Goal: Find specific page/section: Find specific page/section

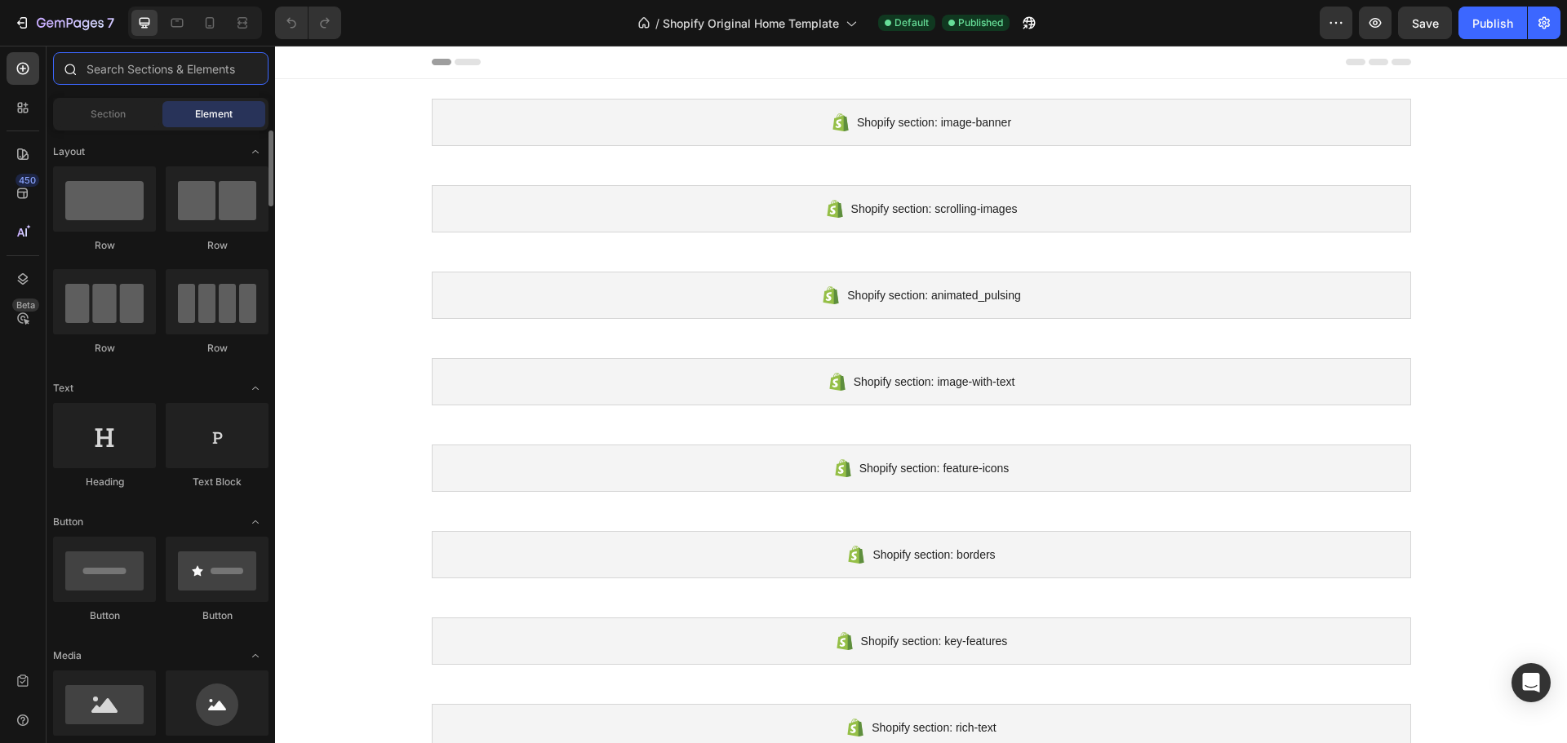
click at [169, 72] on input "text" at bounding box center [160, 68] width 215 height 33
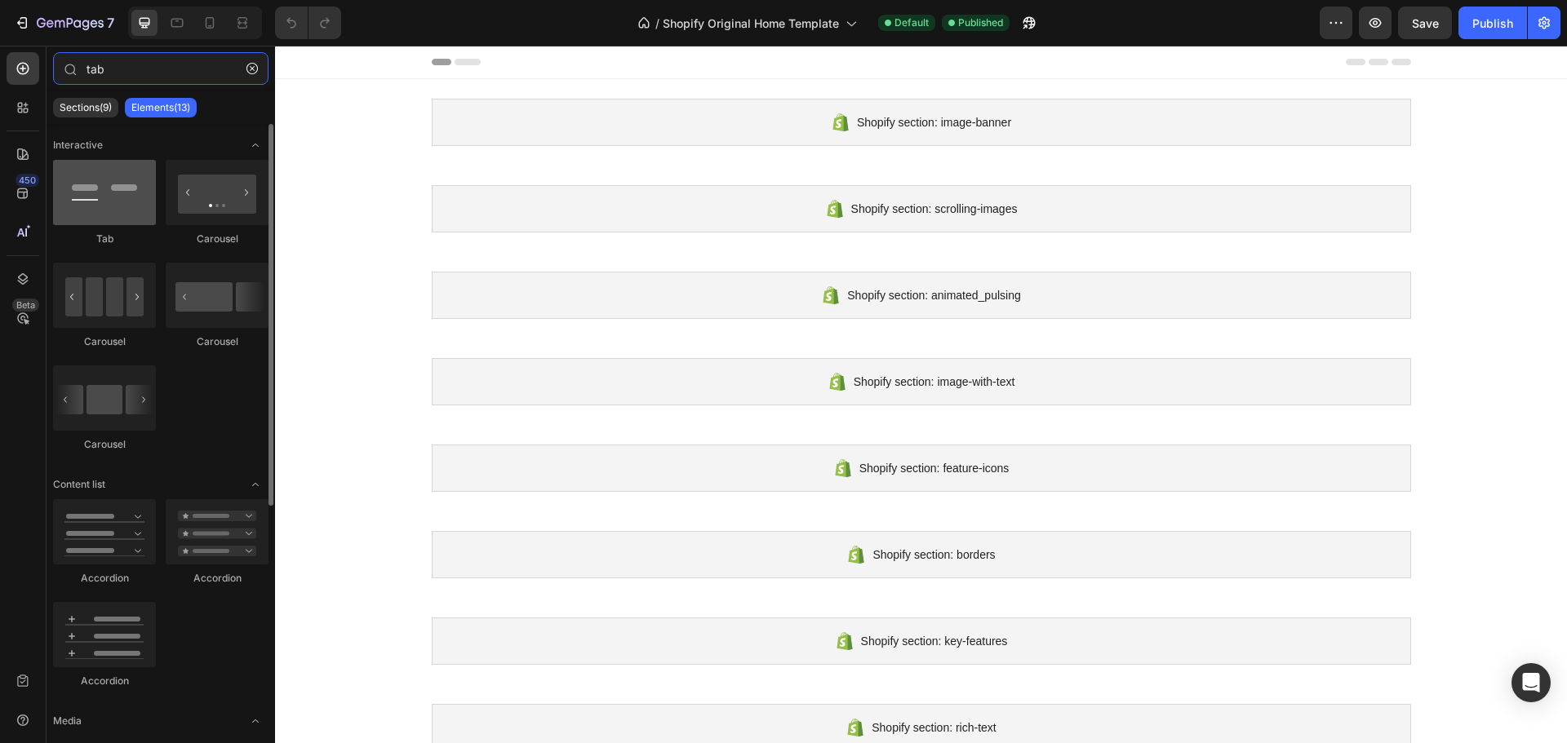
type input "tab"
click at [131, 207] on div at bounding box center [104, 192] width 103 height 65
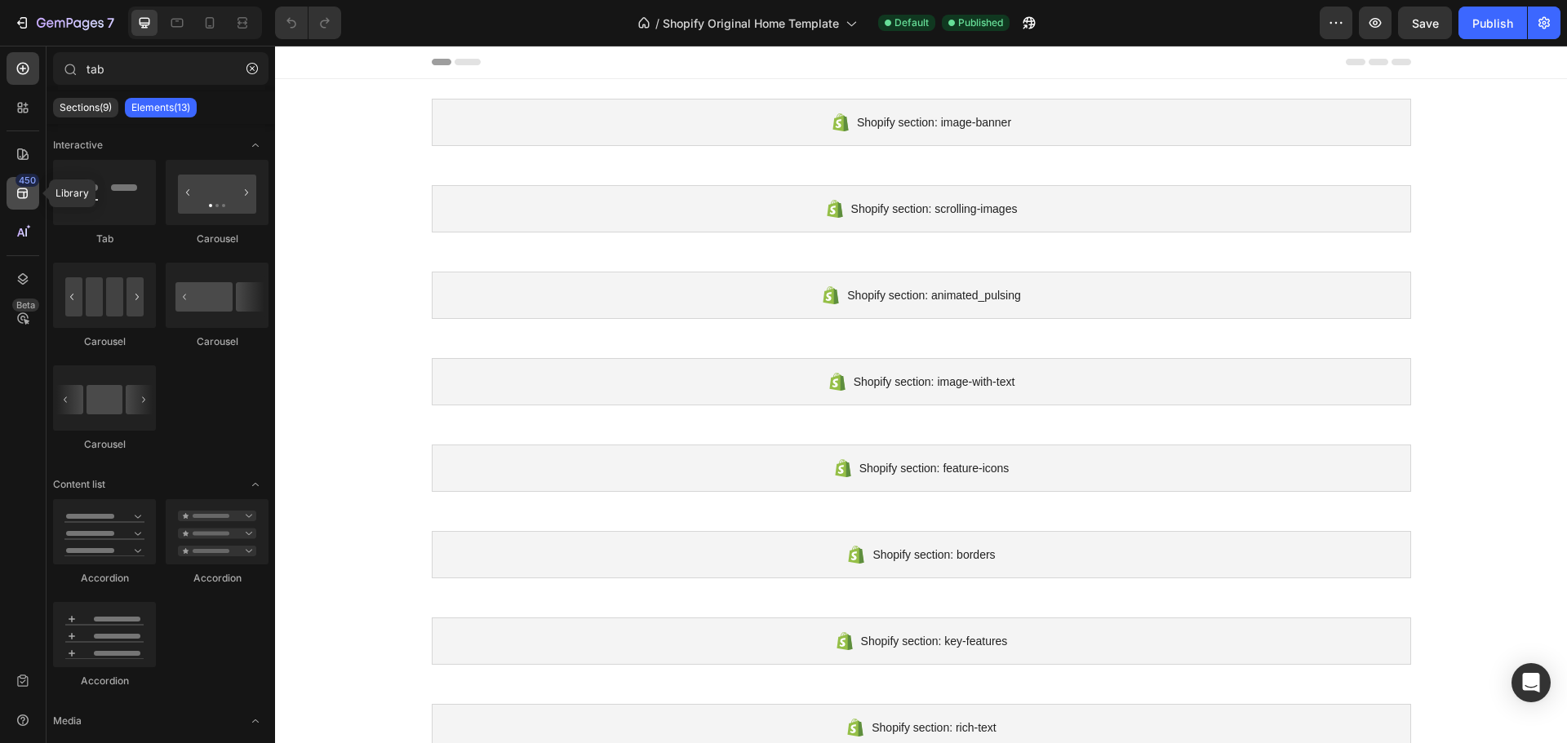
click at [22, 199] on icon at bounding box center [23, 193] width 16 height 16
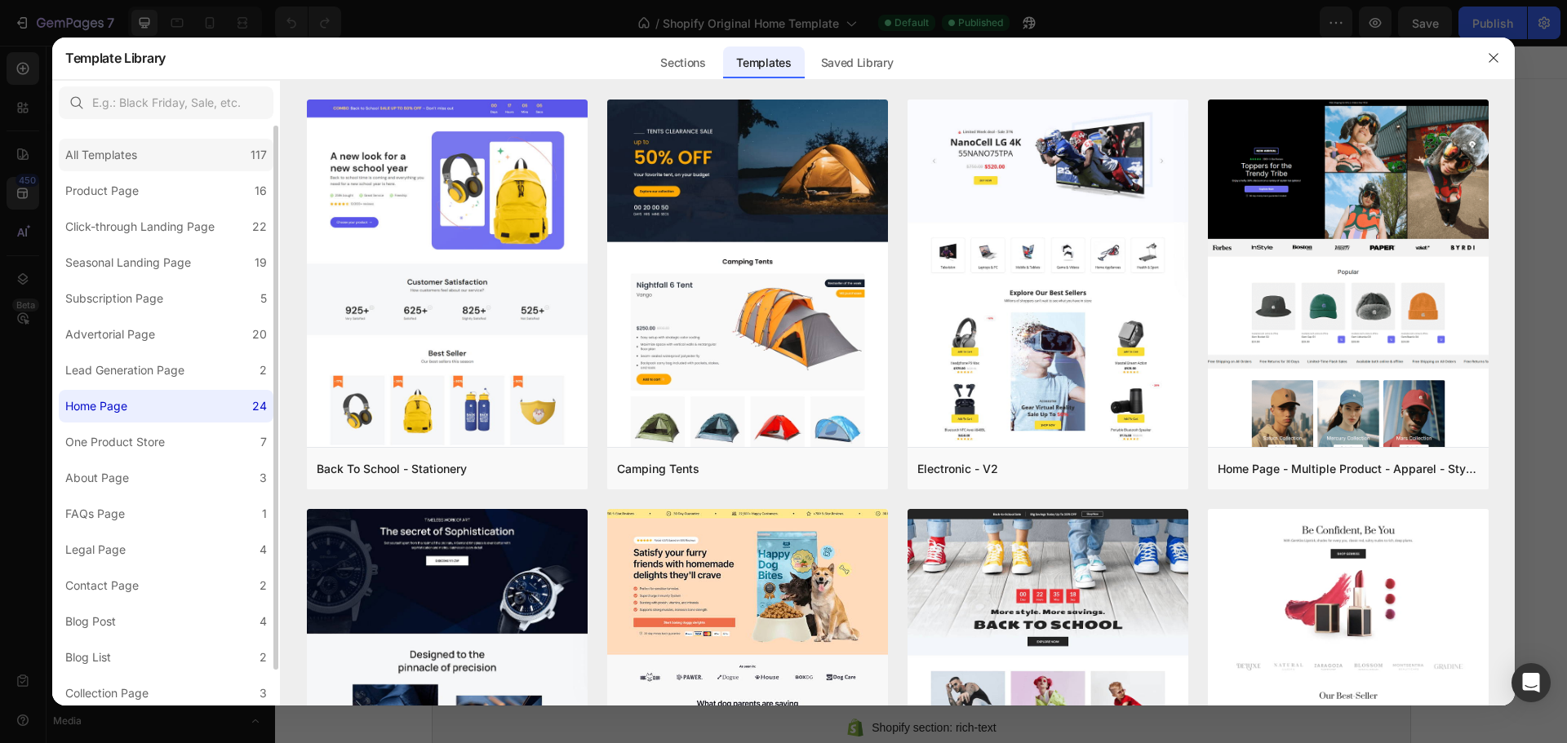
click at [137, 164] on div "All Templates" at bounding box center [101, 155] width 72 height 20
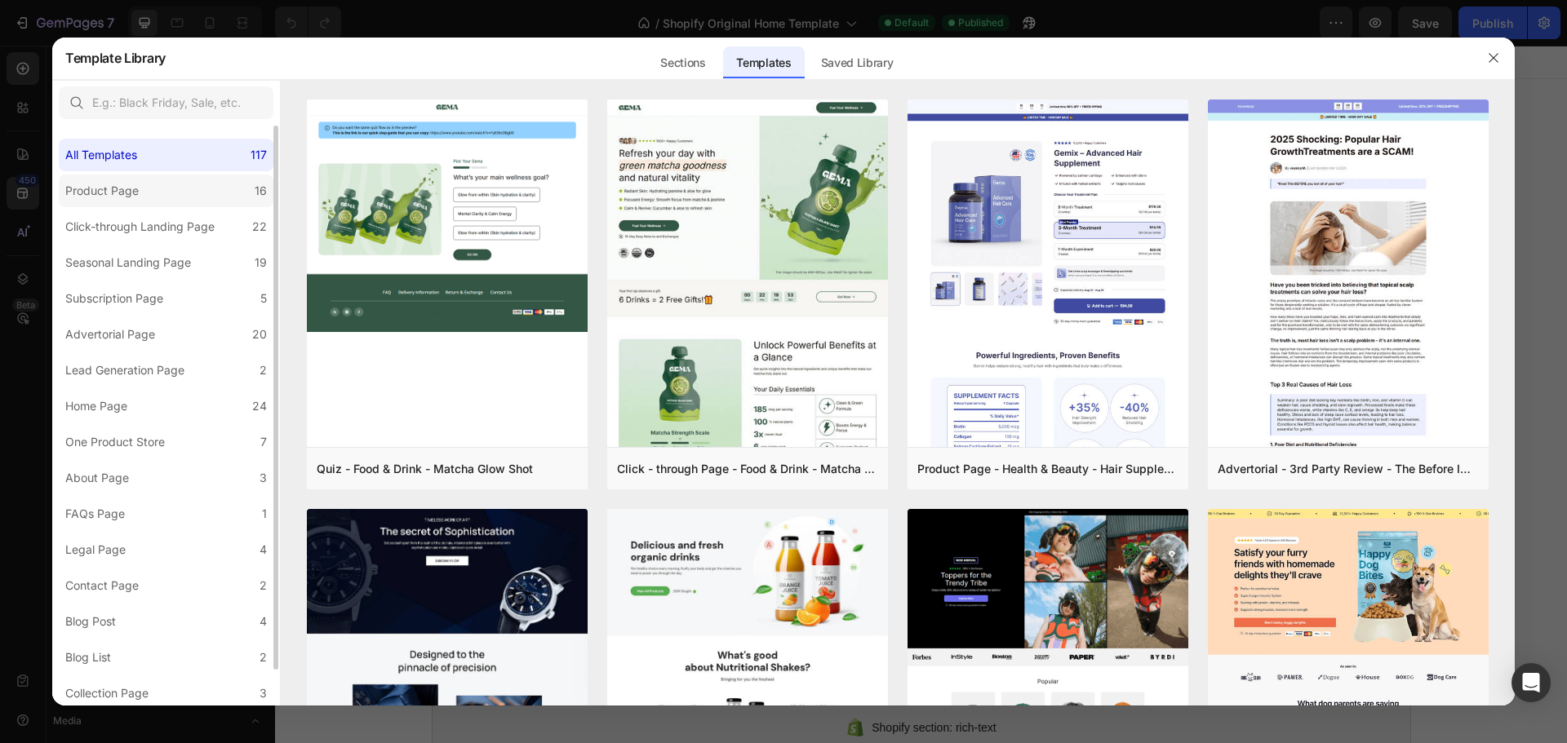
click at [139, 187] on div "Product Page" at bounding box center [105, 191] width 80 height 20
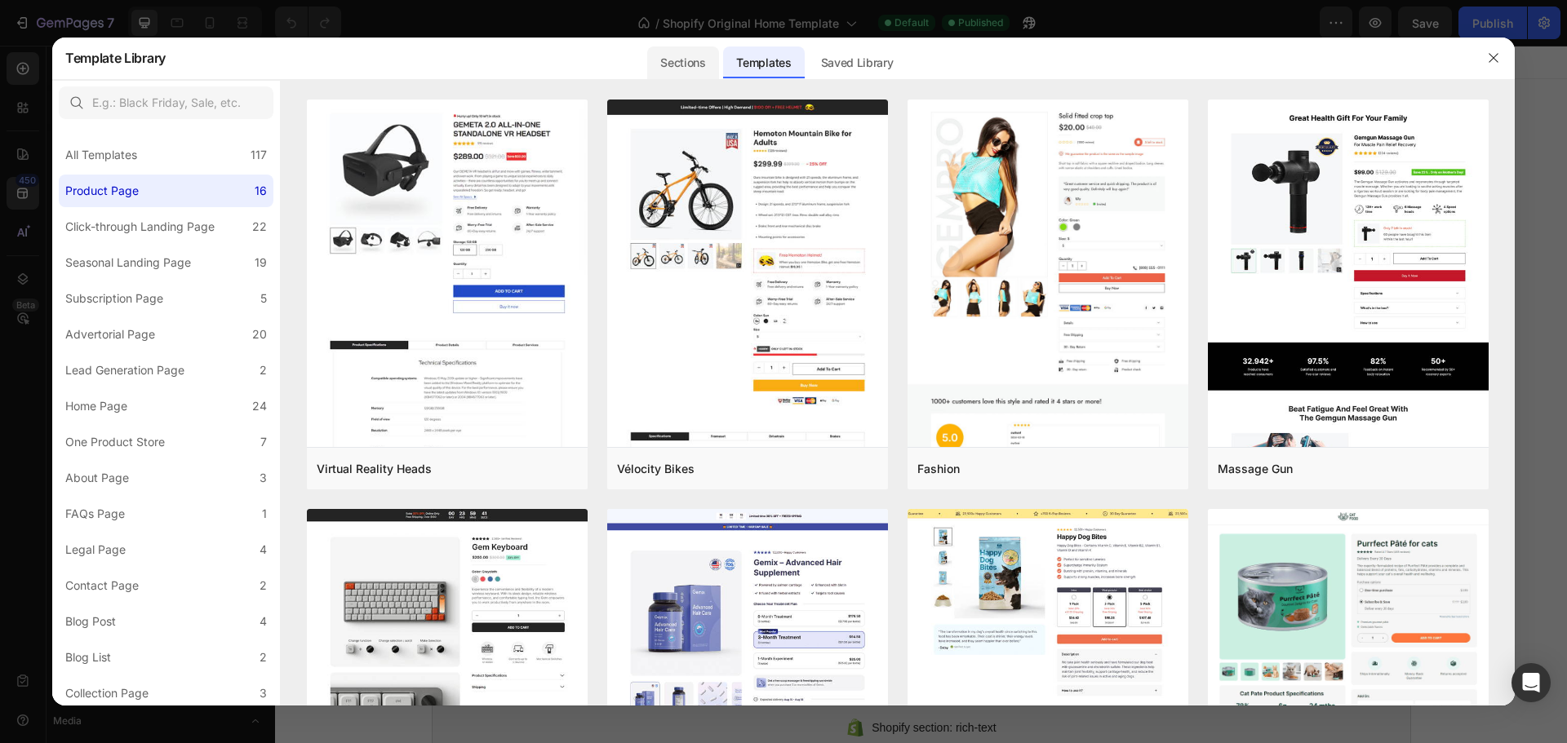
click at [672, 69] on div "Sections" at bounding box center [682, 63] width 71 height 33
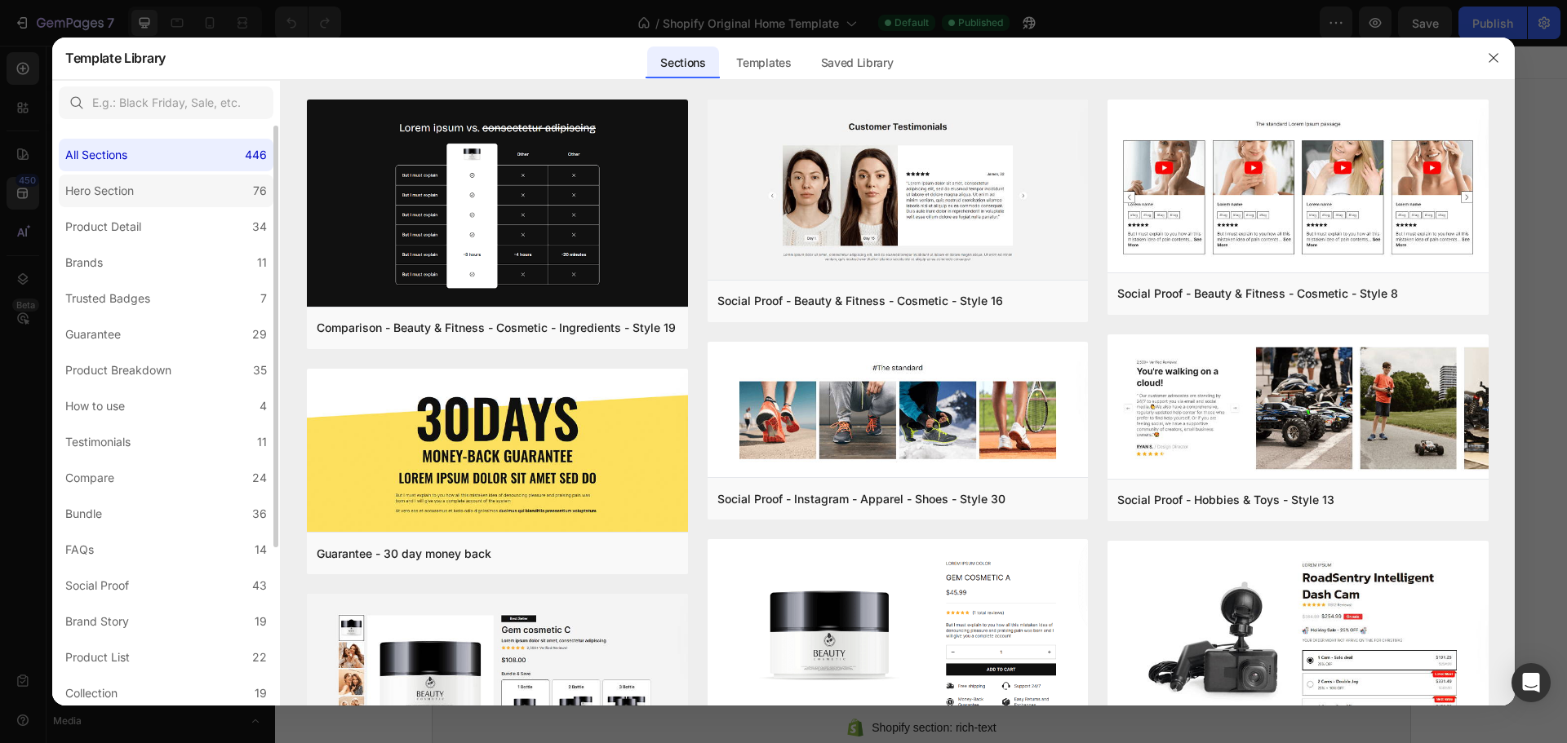
click at [222, 196] on label "Hero Section 76" at bounding box center [166, 191] width 215 height 33
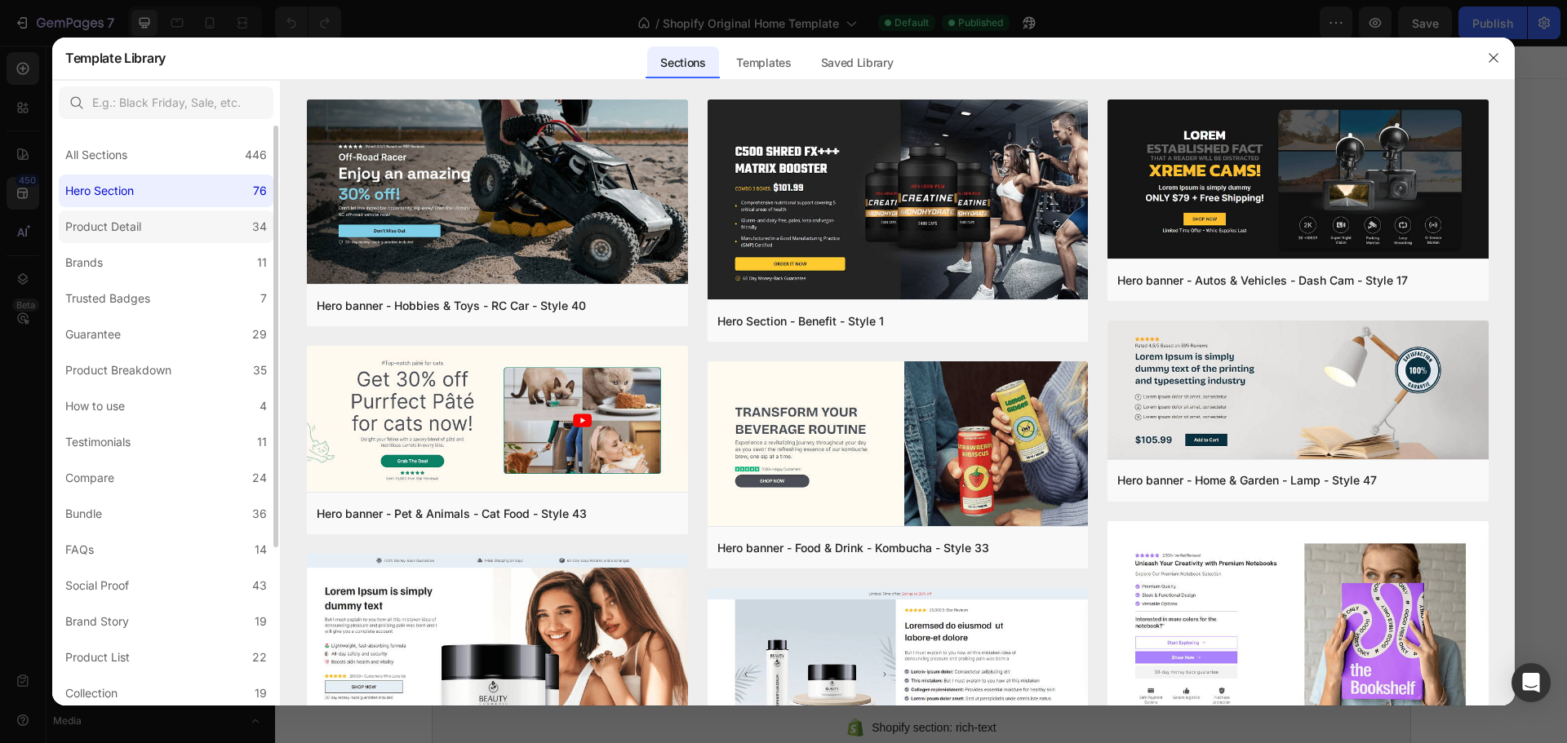
click at [218, 223] on label "Product Detail 34" at bounding box center [166, 227] width 215 height 33
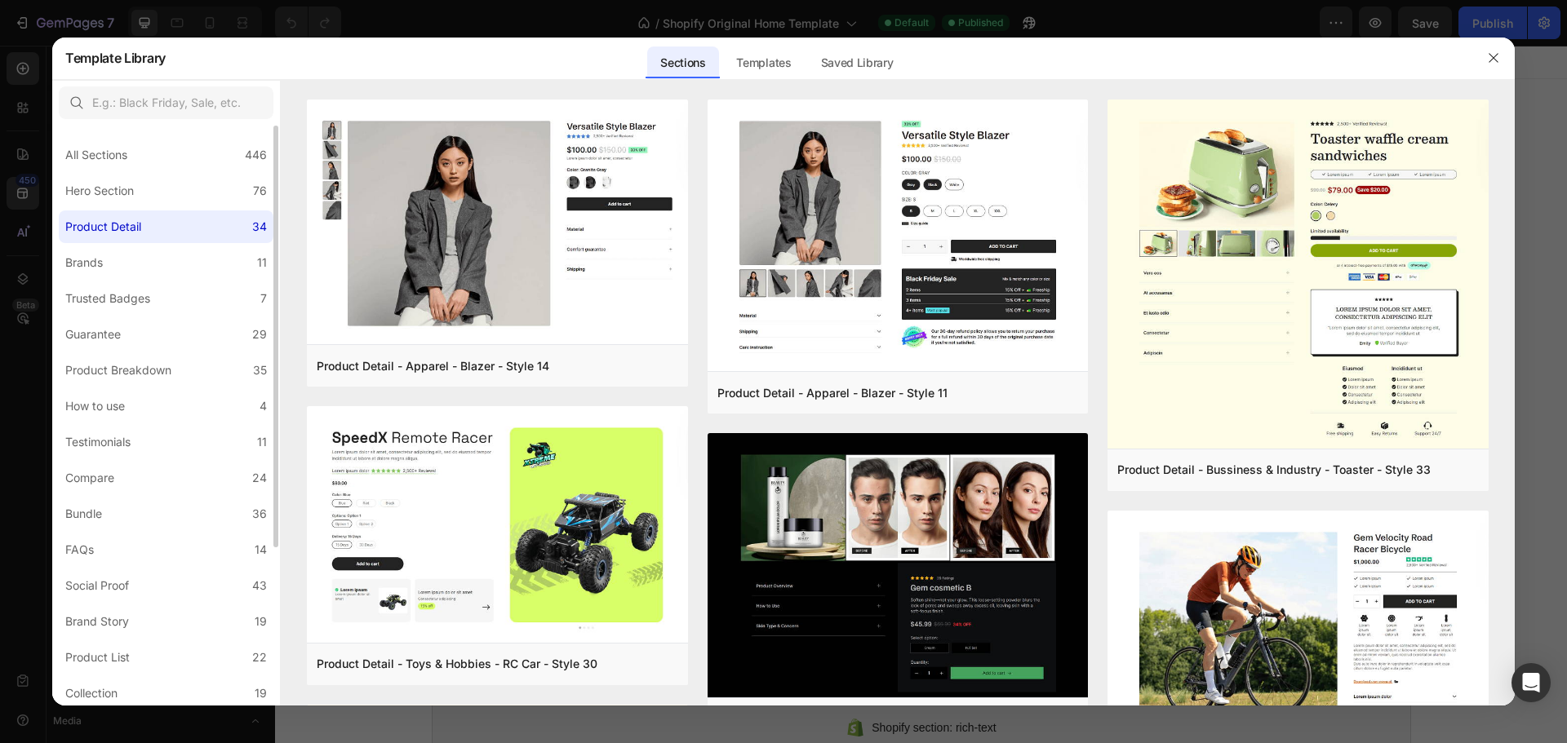
click at [227, 281] on div "All Sections 446 Hero Section 76 Product Detail 34 Brands 11 Trusted Badges 7 G…" at bounding box center [166, 526] width 228 height 800
click at [212, 339] on label "Guarantee 29" at bounding box center [166, 334] width 215 height 33
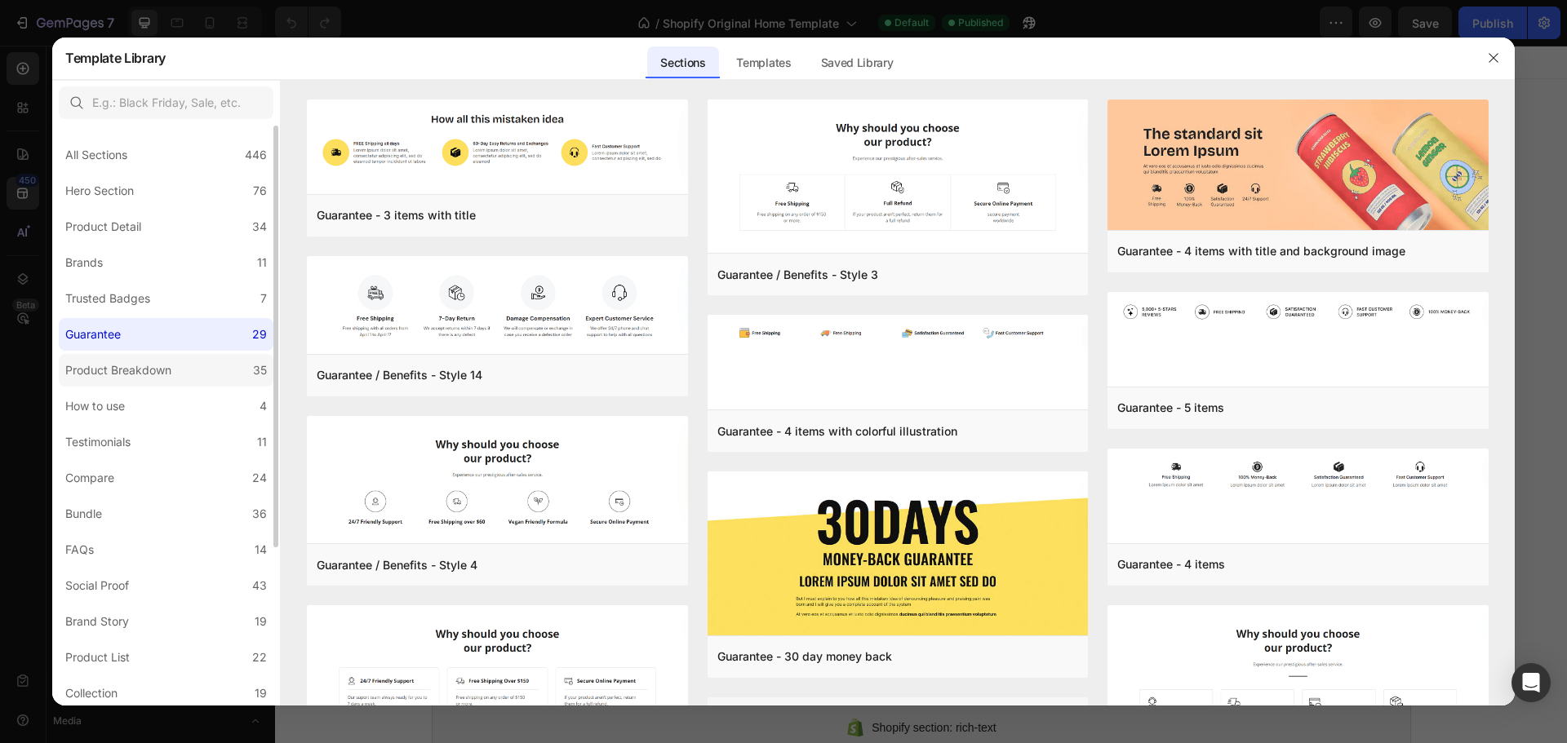
click at [215, 367] on label "Product Breakdown 35" at bounding box center [166, 370] width 215 height 33
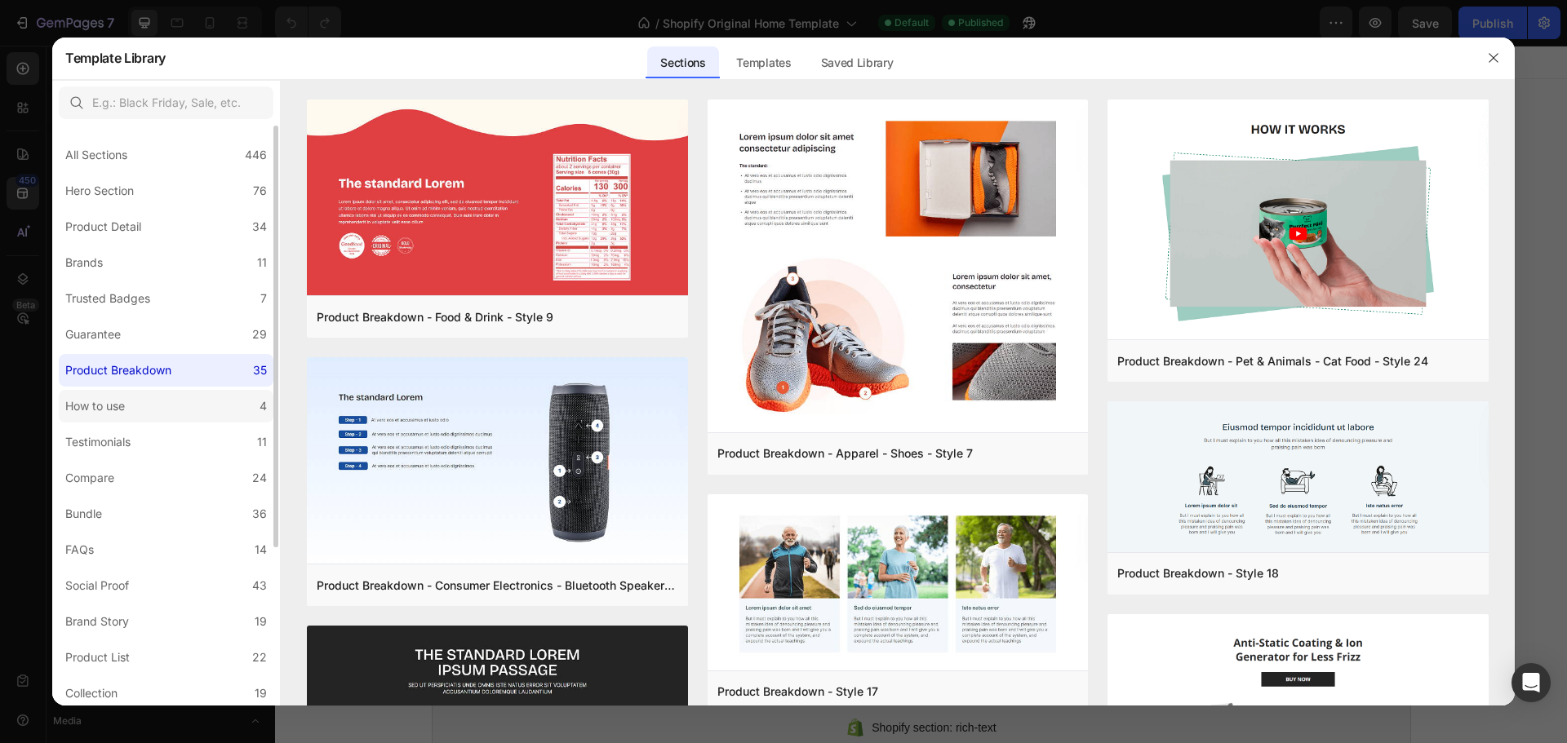
click at [191, 410] on label "How to use 4" at bounding box center [166, 406] width 215 height 33
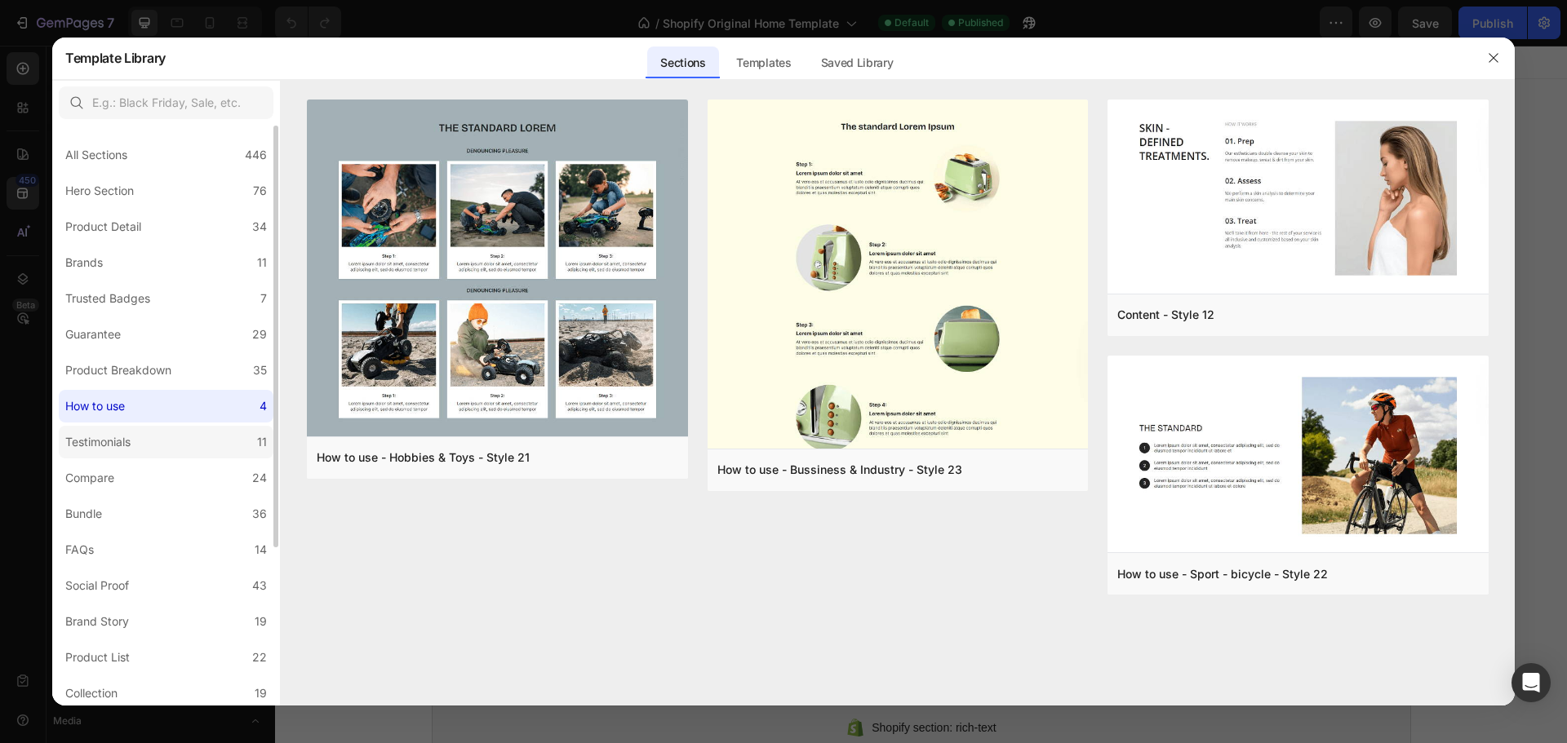
click at [153, 454] on label "Testimonials 11" at bounding box center [166, 442] width 215 height 33
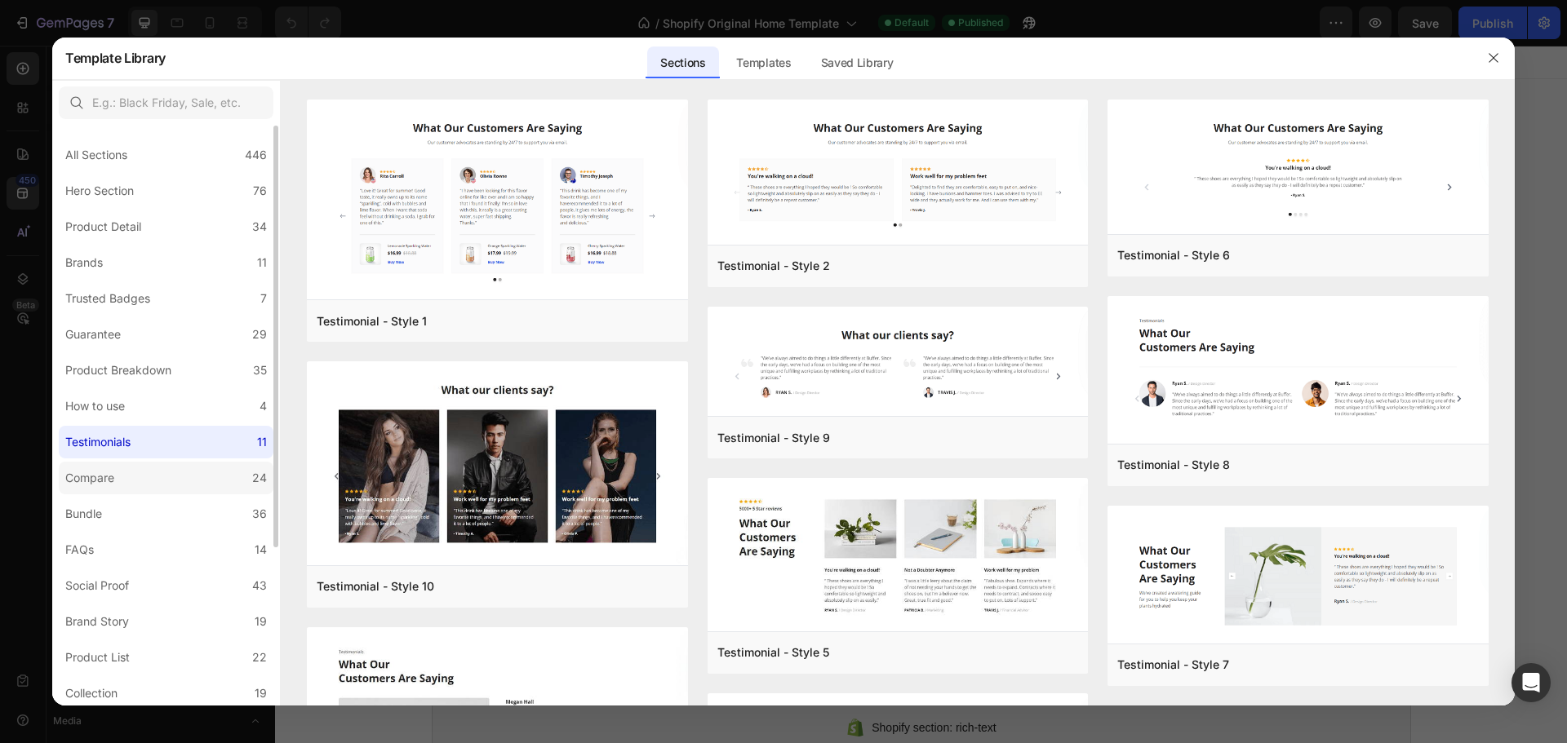
click at [180, 463] on label "Compare 24" at bounding box center [166, 478] width 215 height 33
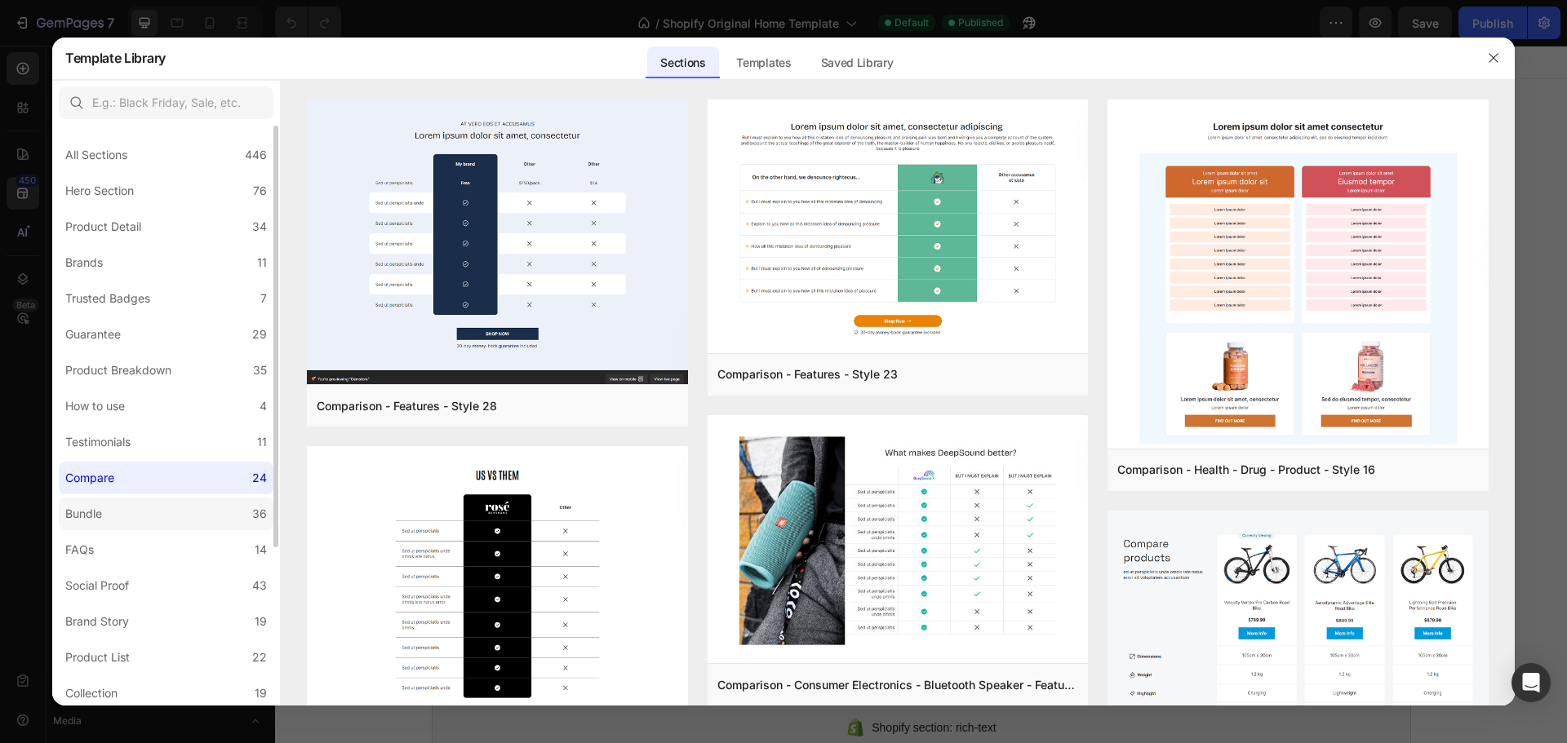
click at [176, 515] on label "Bundle 36" at bounding box center [166, 514] width 215 height 33
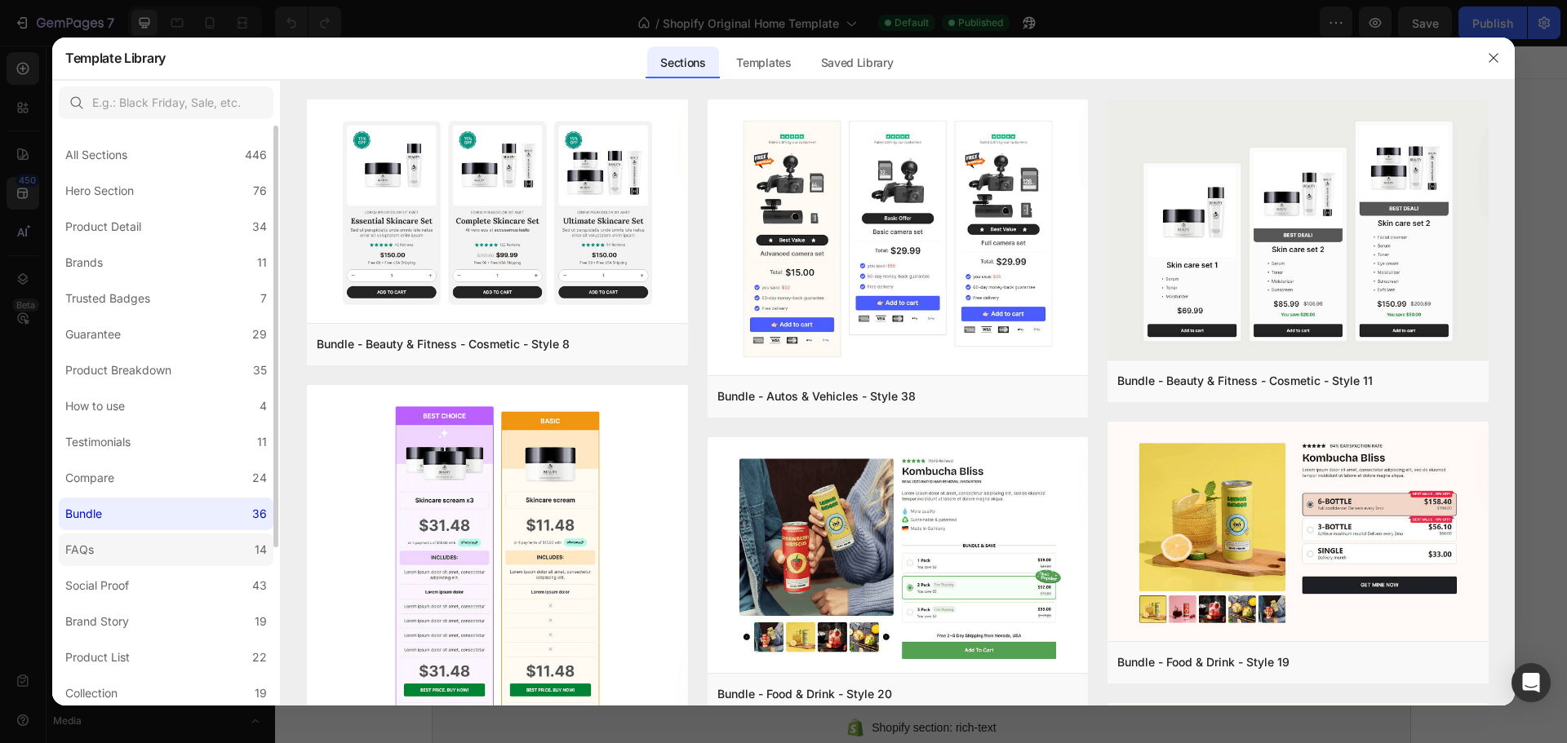
click at [177, 552] on label "FAQs 14" at bounding box center [166, 550] width 215 height 33
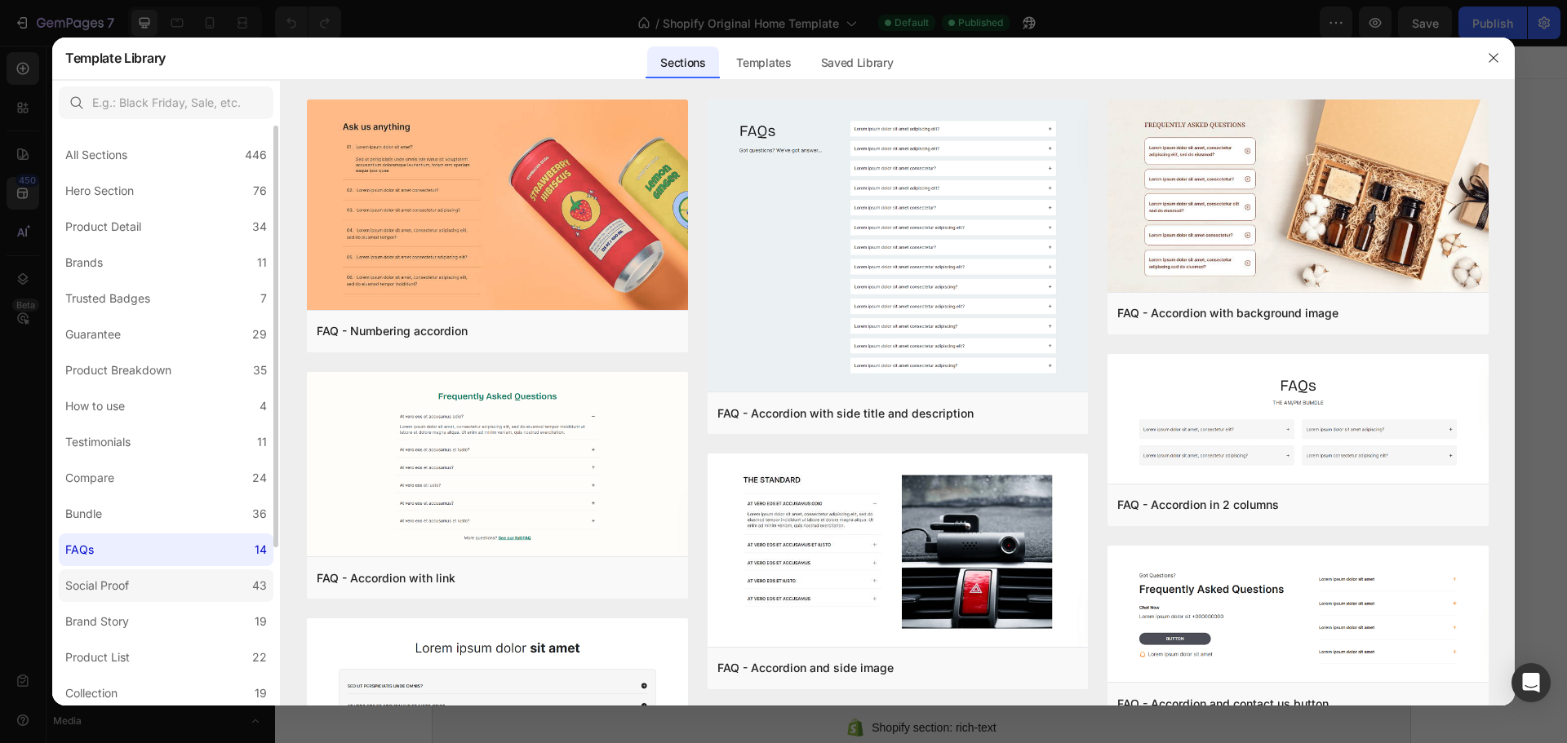
click at [188, 591] on label "Social Proof 43" at bounding box center [166, 586] width 215 height 33
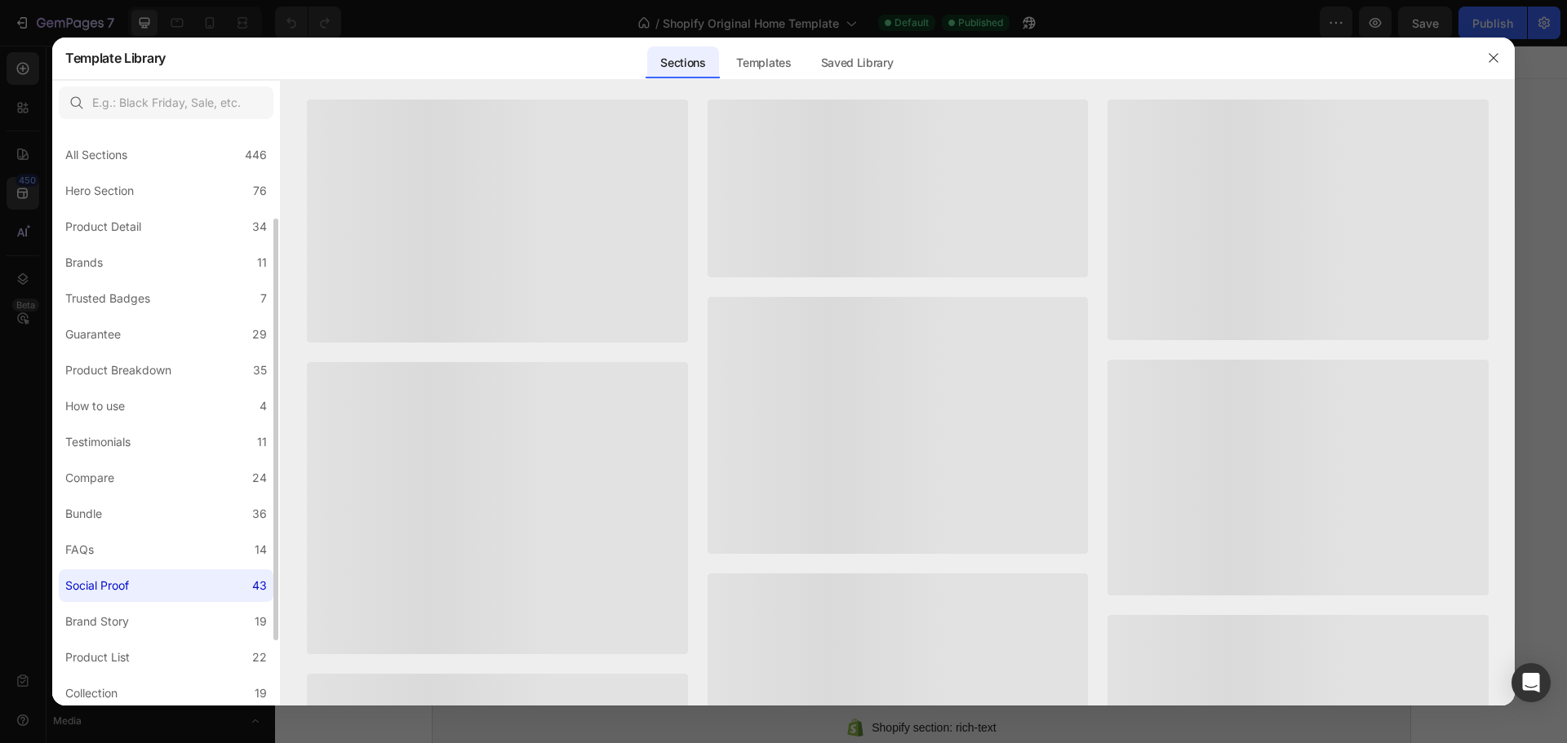
scroll to position [54, 0]
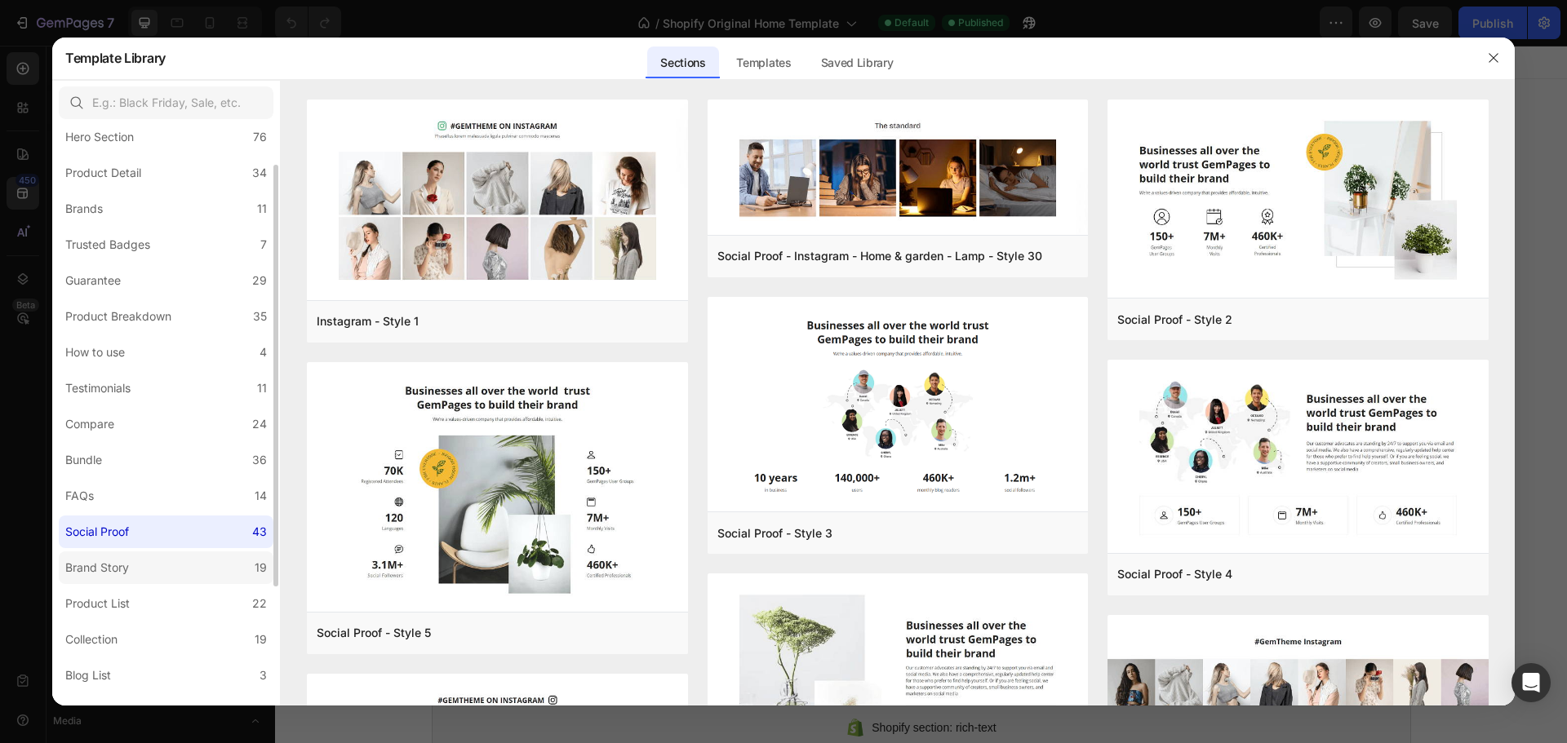
click at [184, 577] on label "Brand Story 19" at bounding box center [166, 568] width 215 height 33
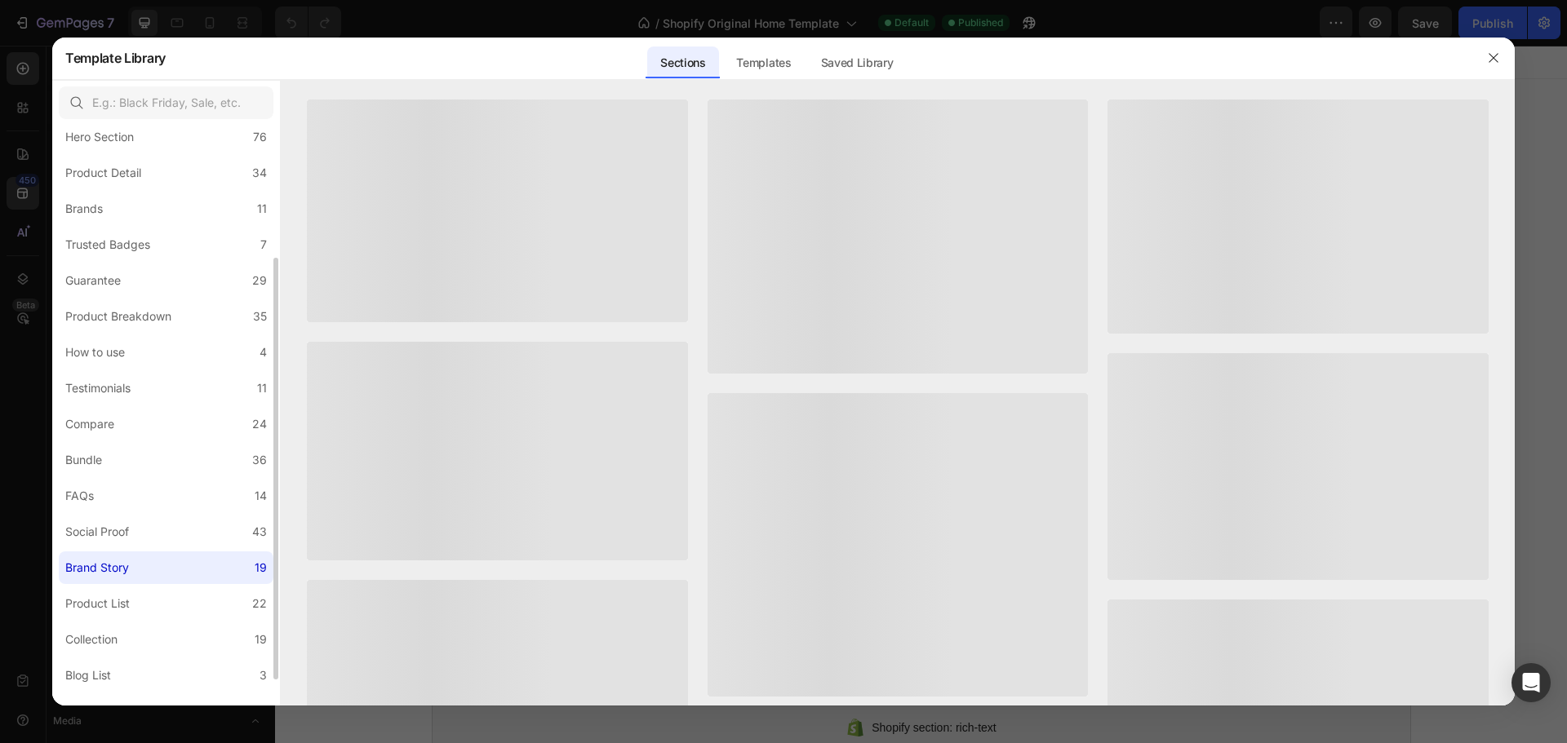
scroll to position [108, 0]
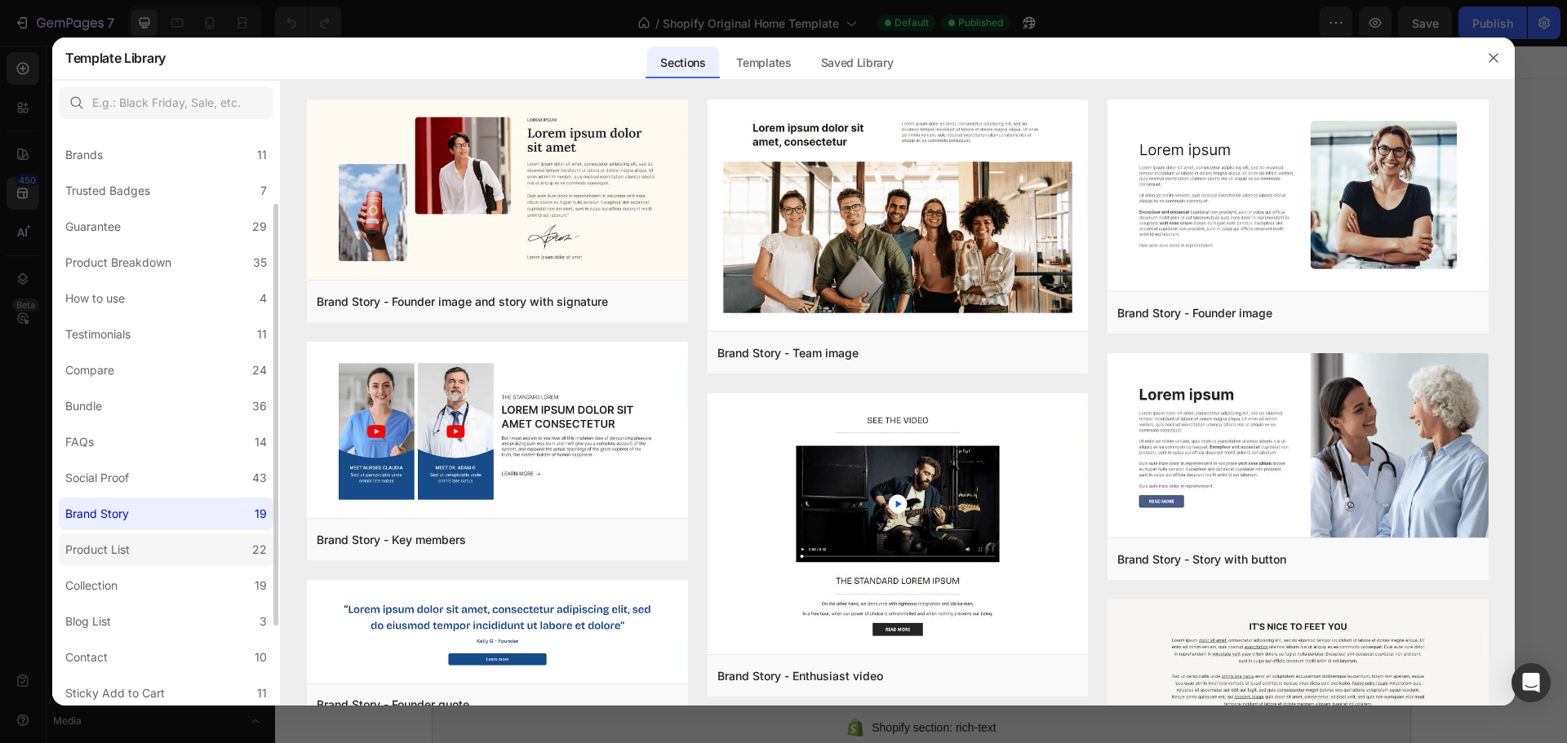
click at [182, 549] on label "Product List 22" at bounding box center [166, 550] width 215 height 33
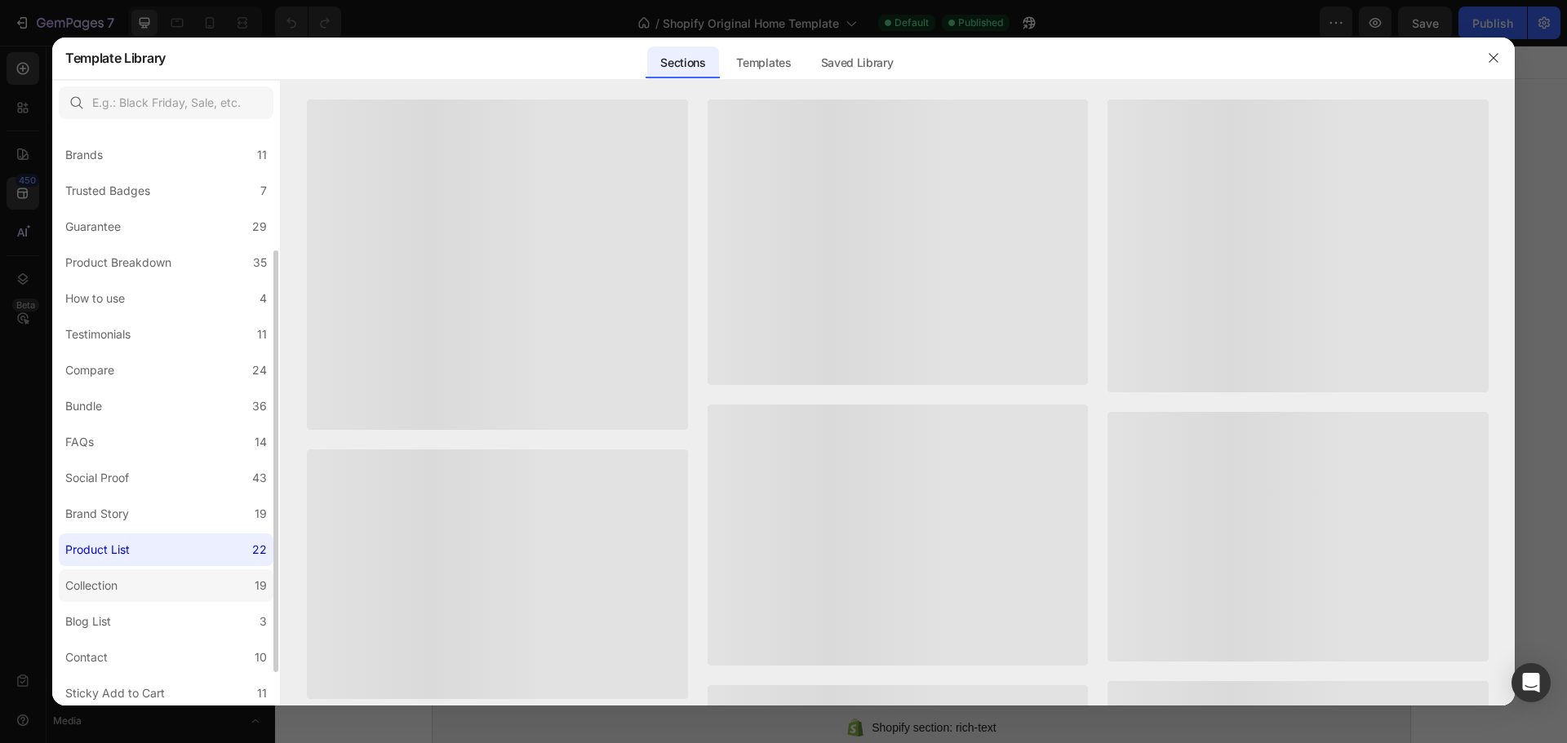
scroll to position [162, 0]
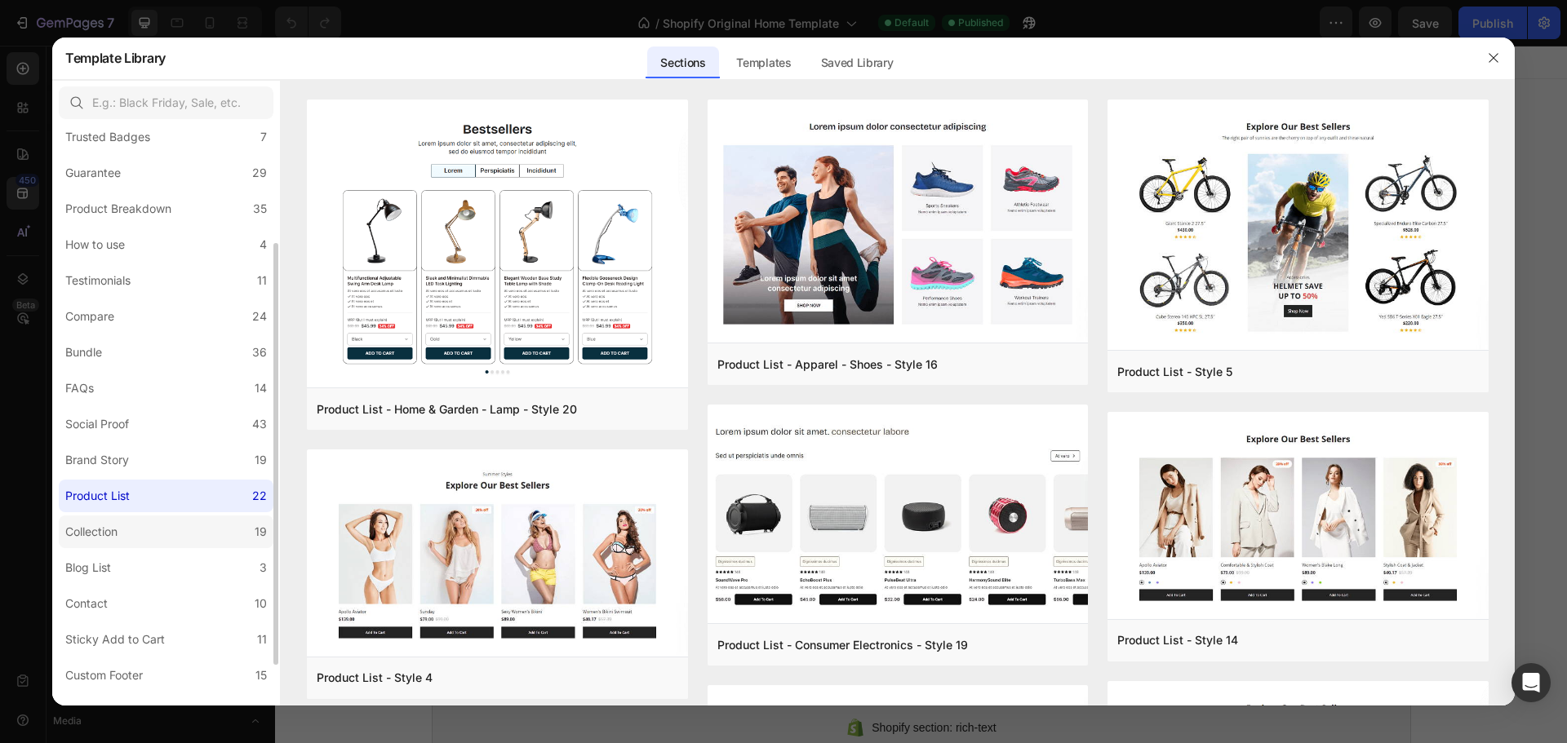
click at [188, 530] on label "Collection 19" at bounding box center [166, 532] width 215 height 33
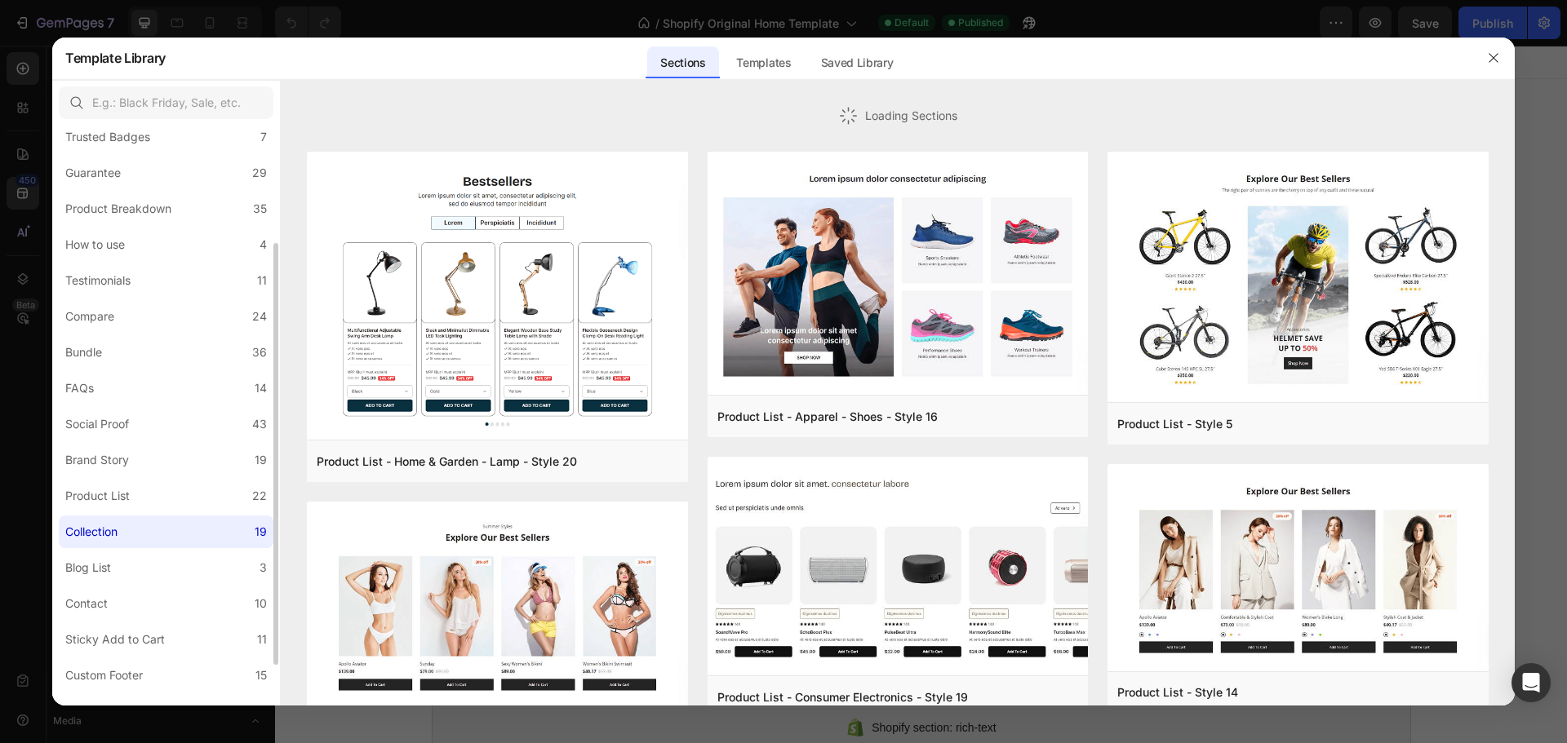
scroll to position [215, 0]
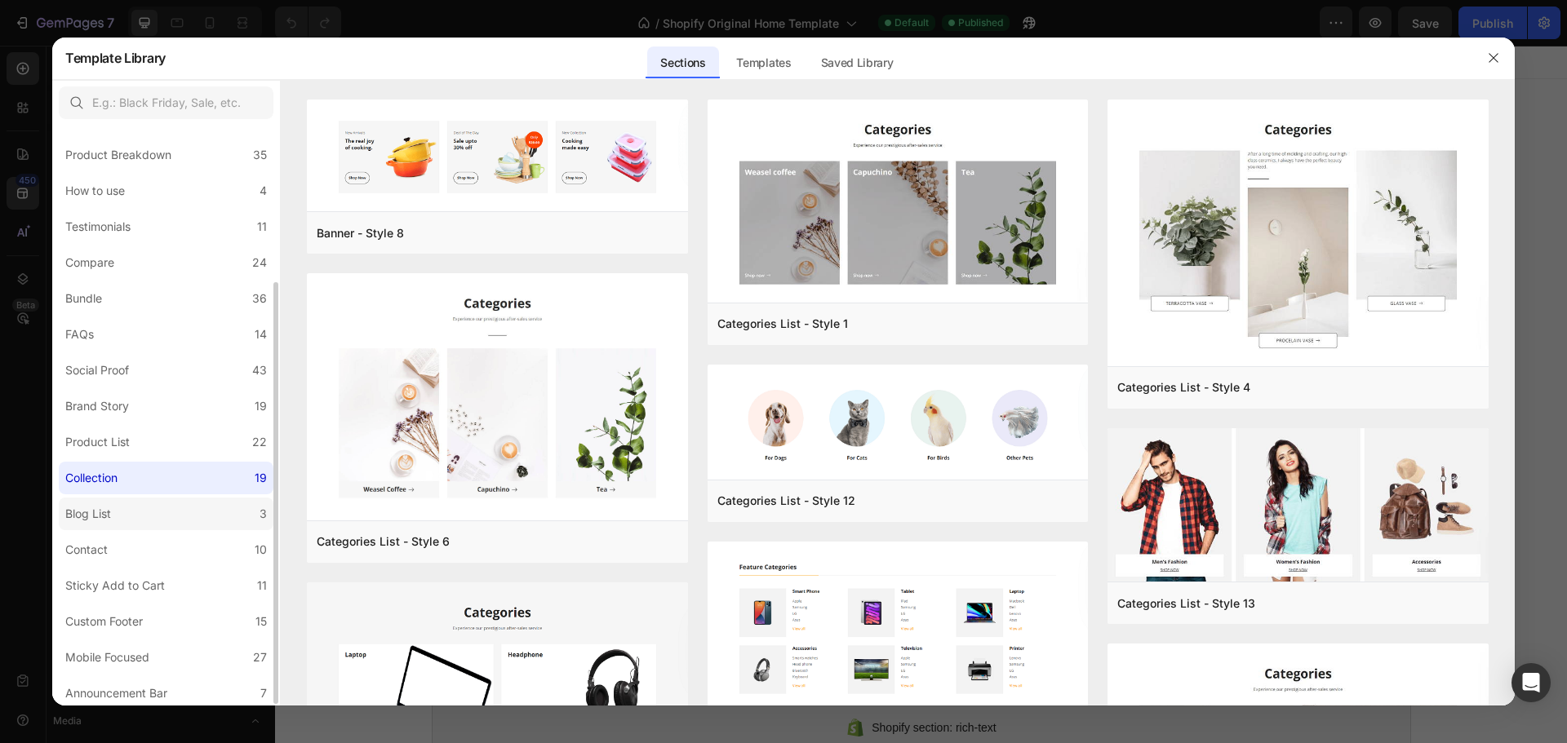
click at [196, 523] on label "Blog List 3" at bounding box center [166, 514] width 215 height 33
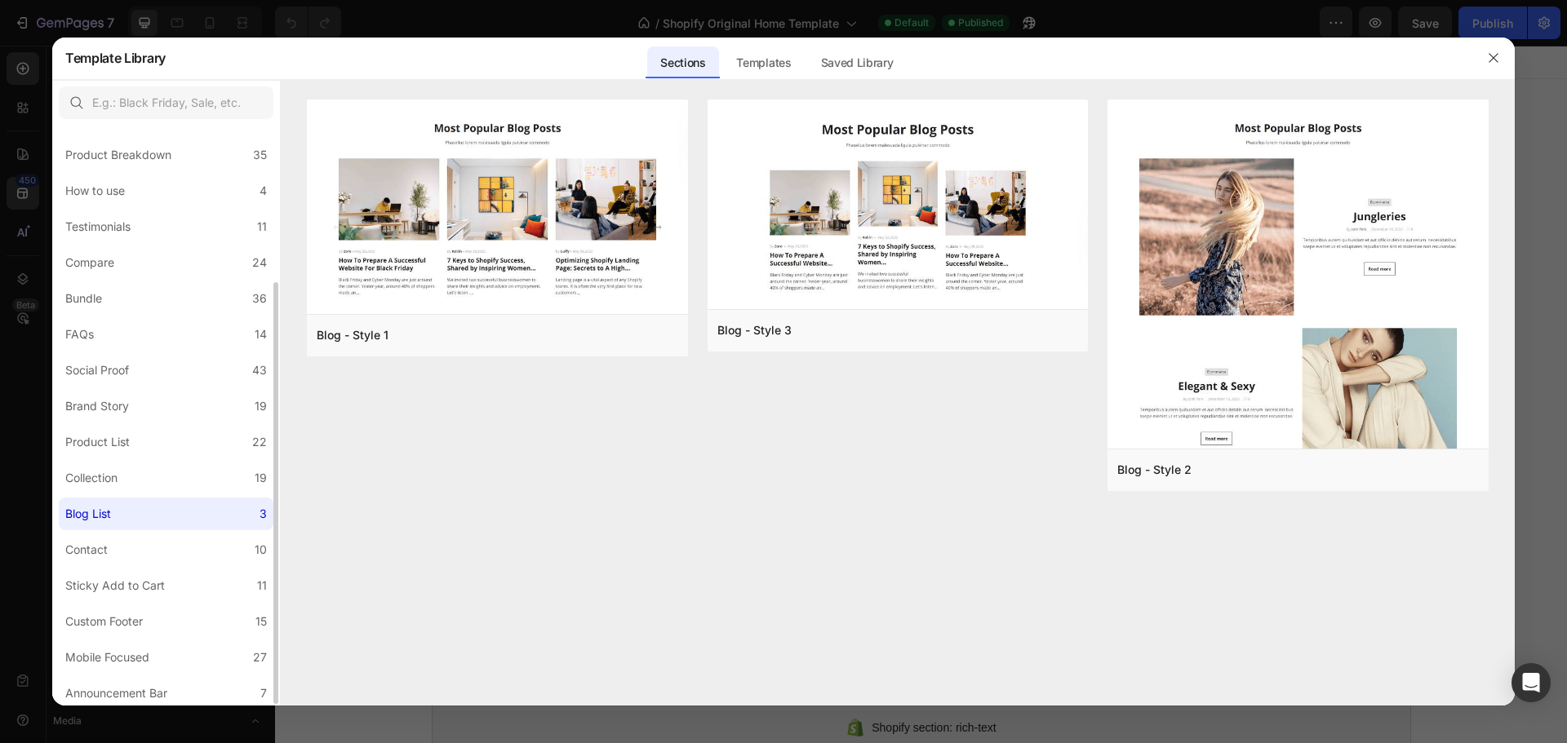
scroll to position [219, 0]
click at [193, 552] on label "Contact 10" at bounding box center [166, 546] width 215 height 33
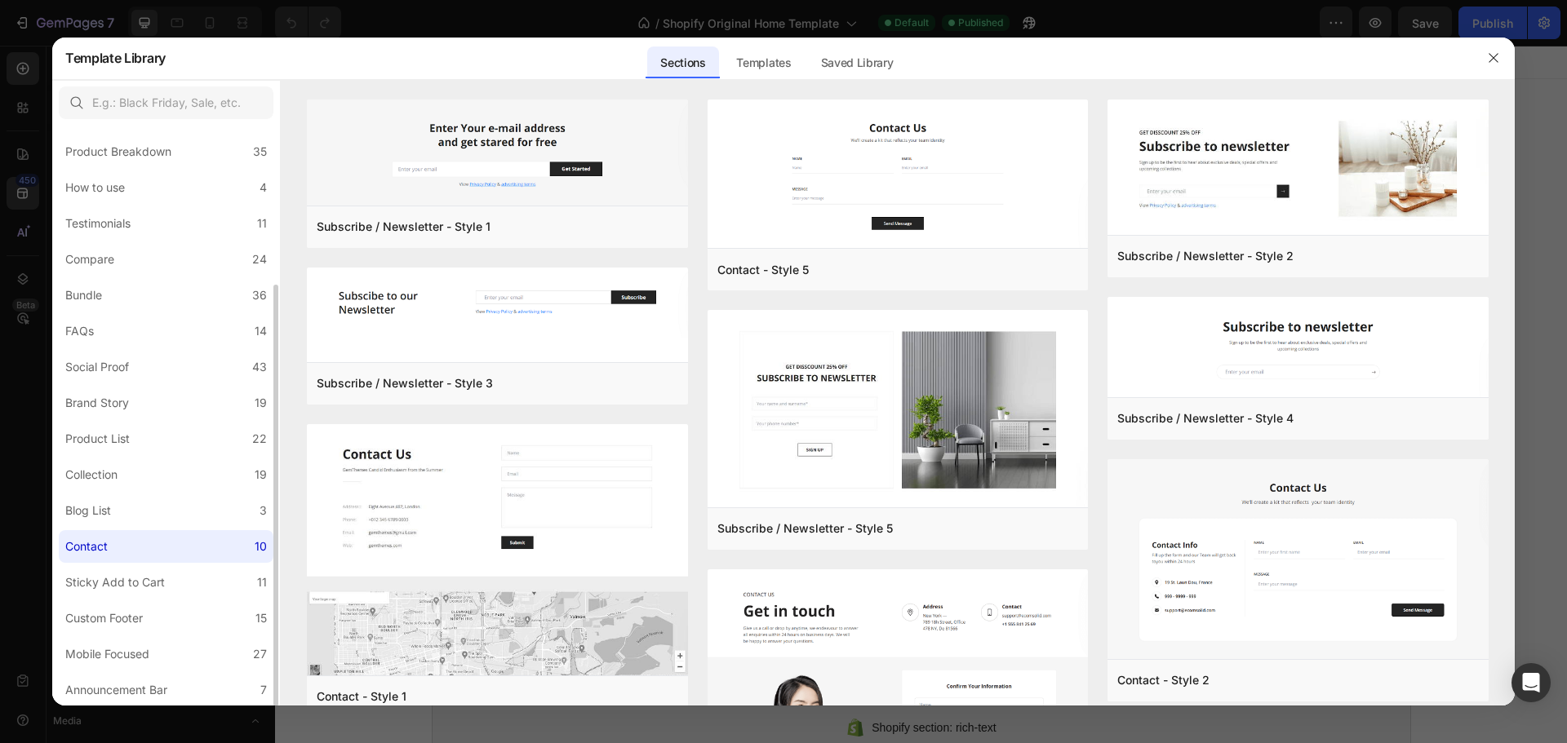
click at [206, 600] on div "All Sections 446 Hero Section 76 Product Detail 34 Brands 11 Trusted Badges 7 G…" at bounding box center [166, 307] width 228 height 800
click at [207, 580] on label "Sticky Add to Cart 11" at bounding box center [166, 582] width 215 height 33
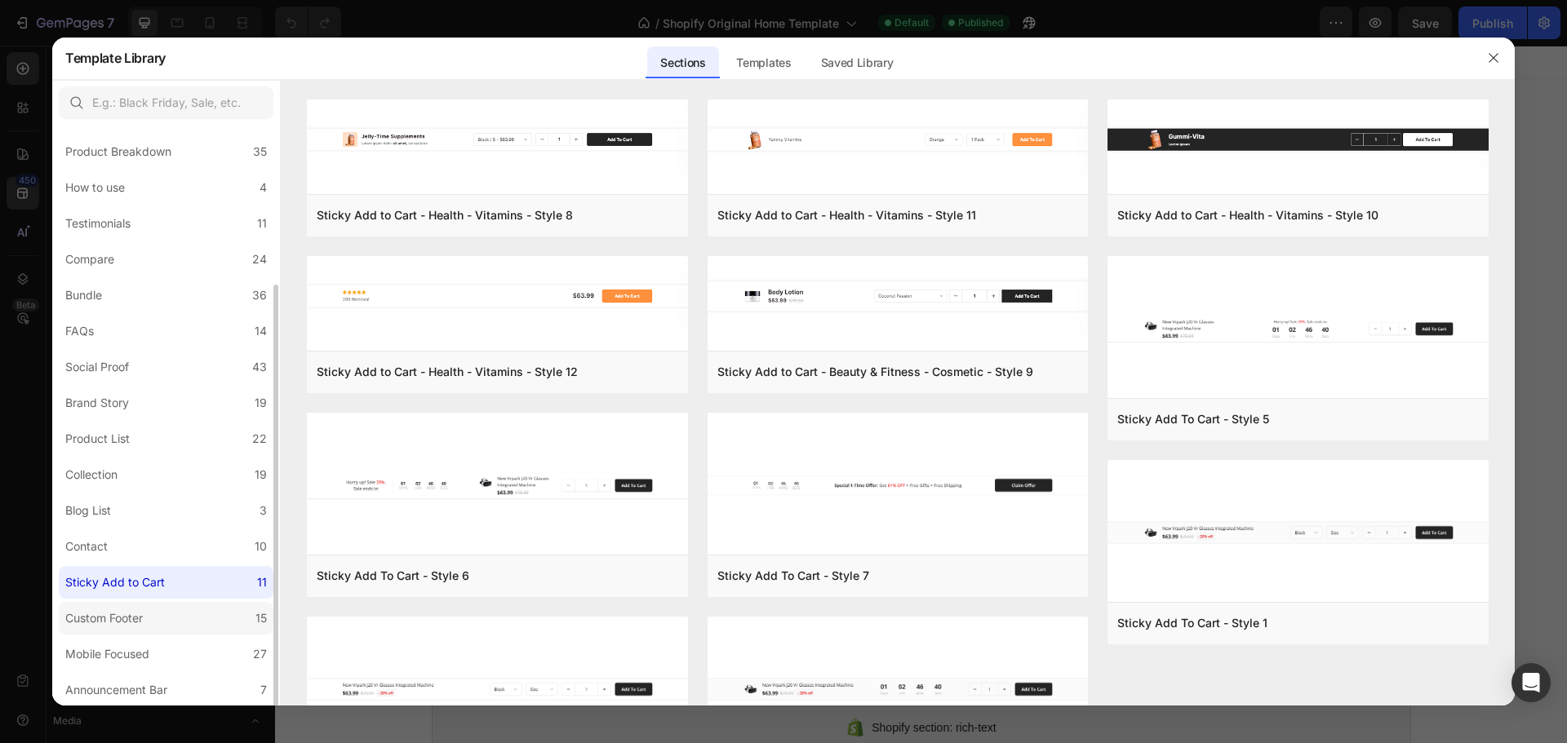
click at [191, 614] on label "Custom Footer 15" at bounding box center [166, 618] width 215 height 33
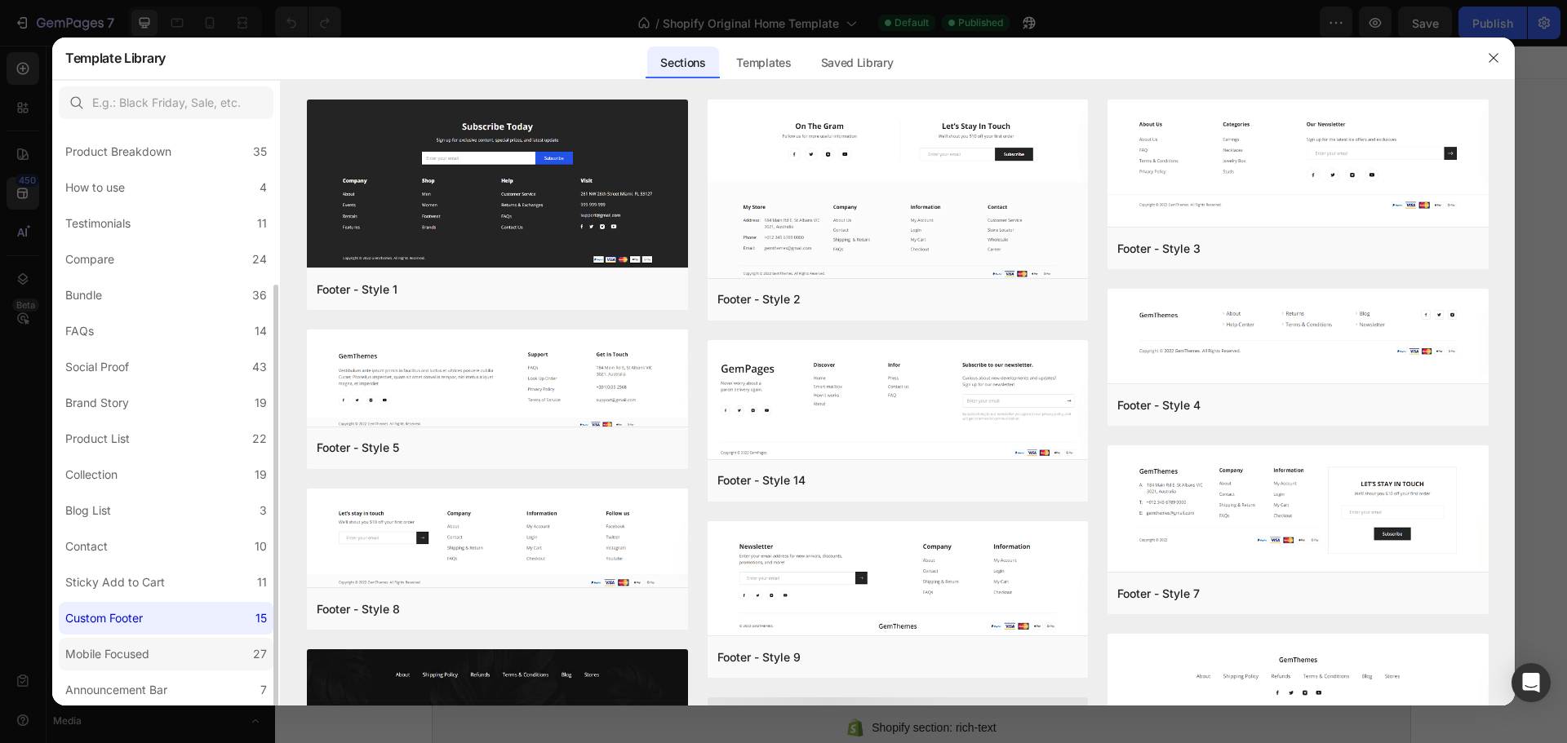
click at [190, 656] on label "Mobile Focused 27" at bounding box center [166, 654] width 215 height 33
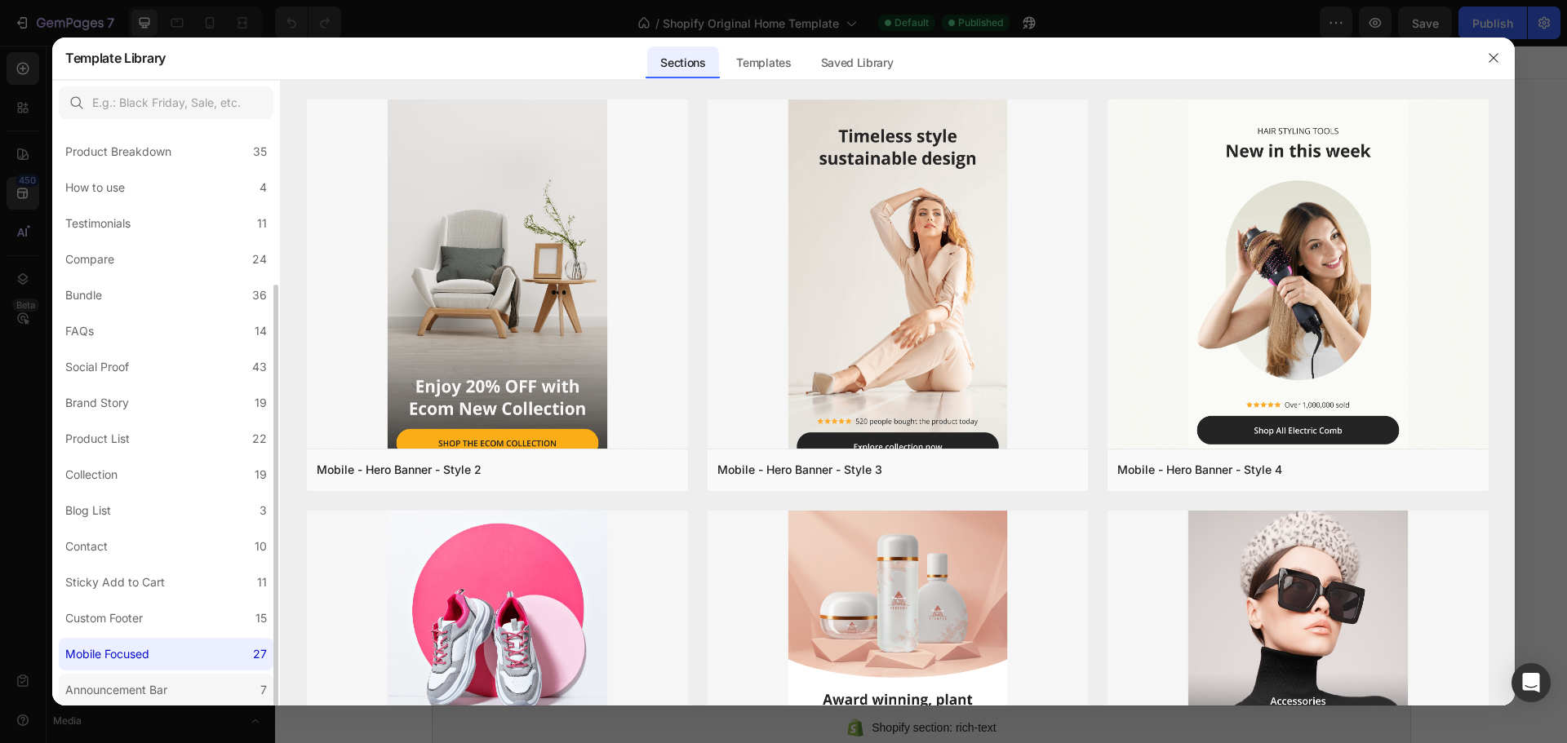
click at [197, 686] on label "Announcement Bar 7" at bounding box center [166, 690] width 215 height 33
